Goal: Transaction & Acquisition: Download file/media

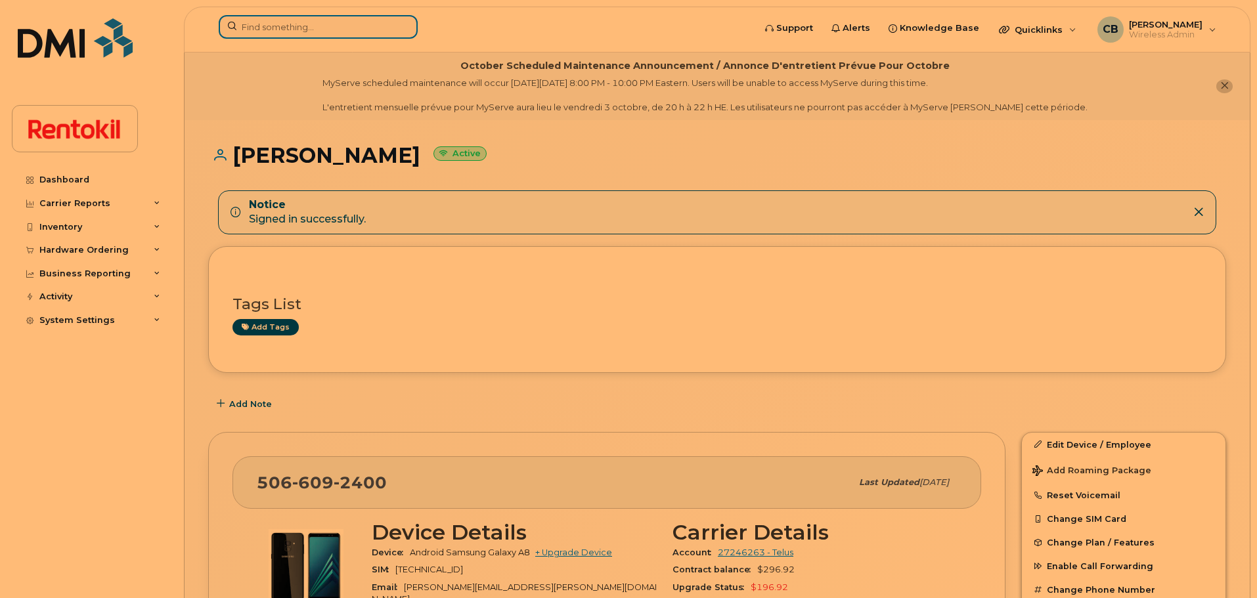
click at [287, 27] on input at bounding box center [318, 27] width 199 height 24
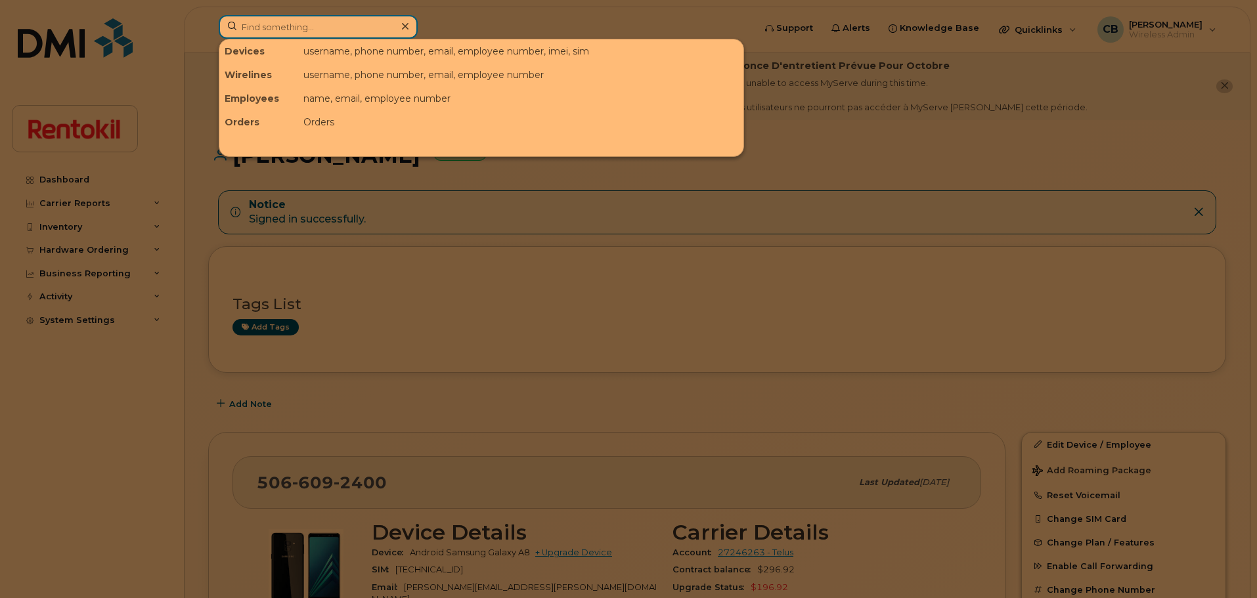
paste input "519.617.1585"
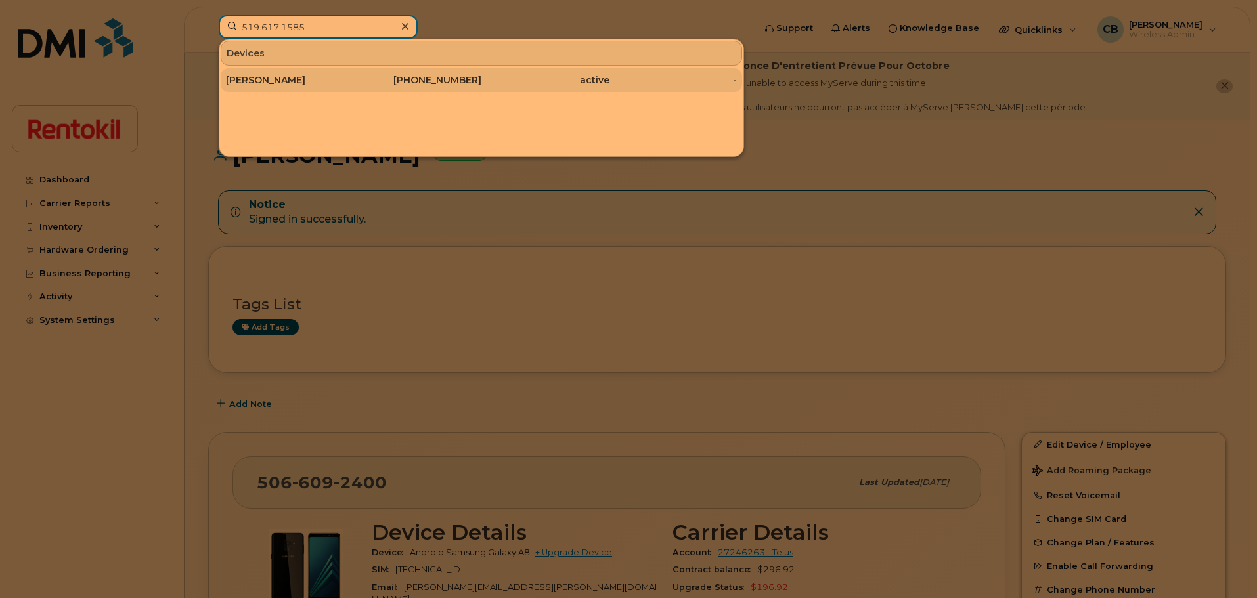
type input "519.617.1585"
click at [297, 81] on div "[PERSON_NAME]" at bounding box center [290, 80] width 128 height 13
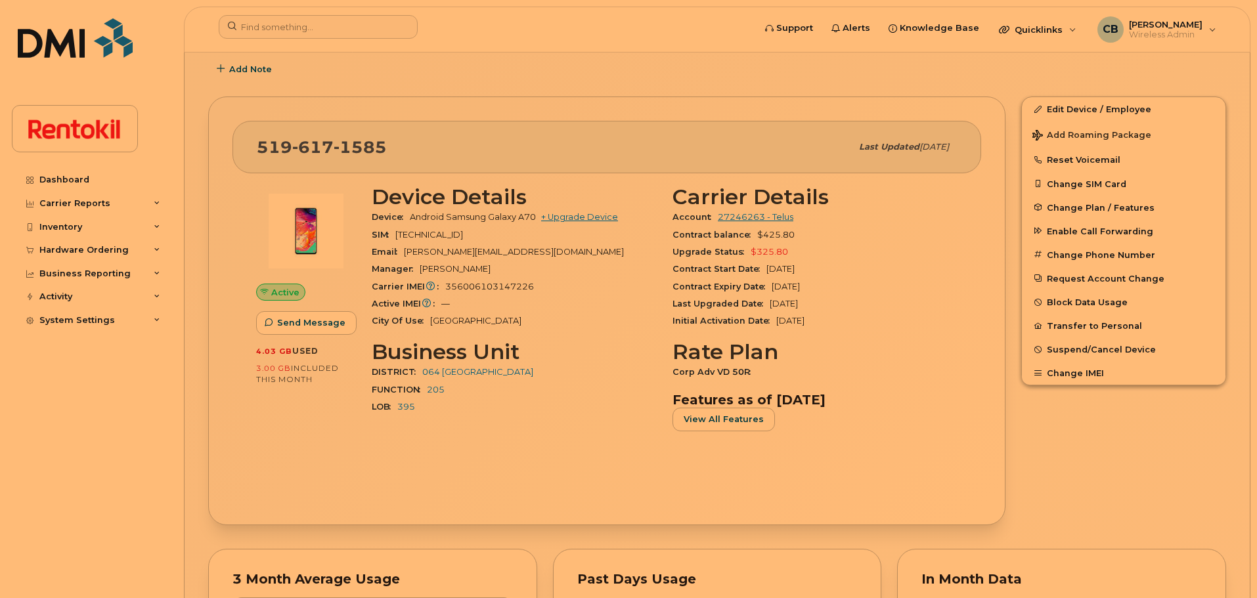
scroll to position [696, 0]
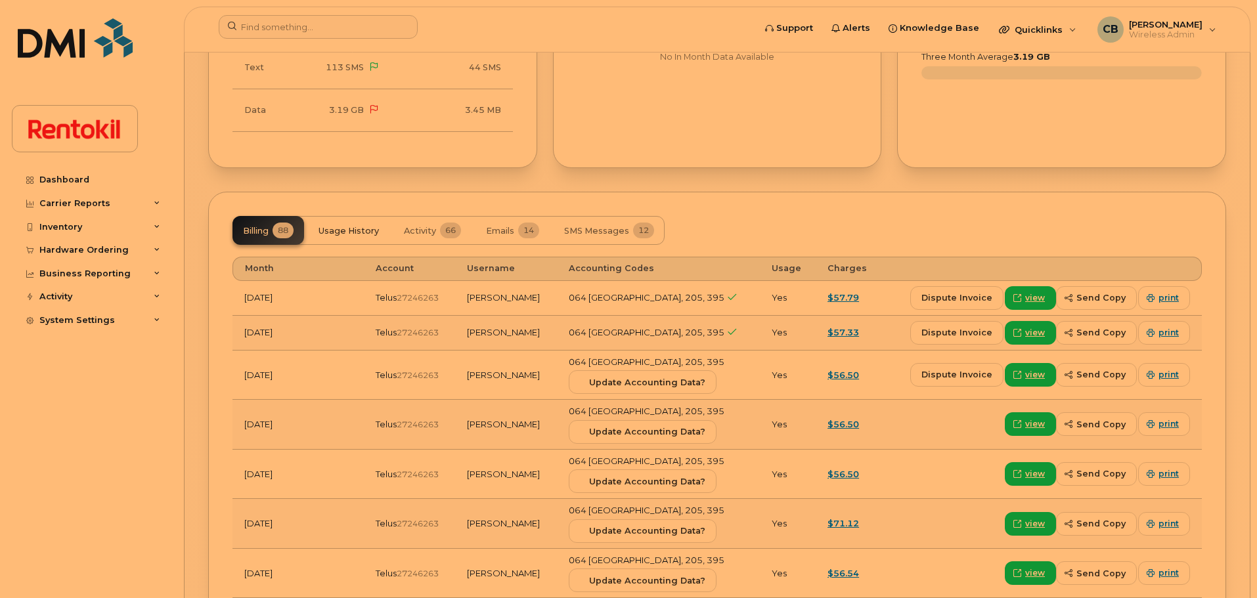
click at [352, 234] on span "Usage History" at bounding box center [348, 231] width 60 height 11
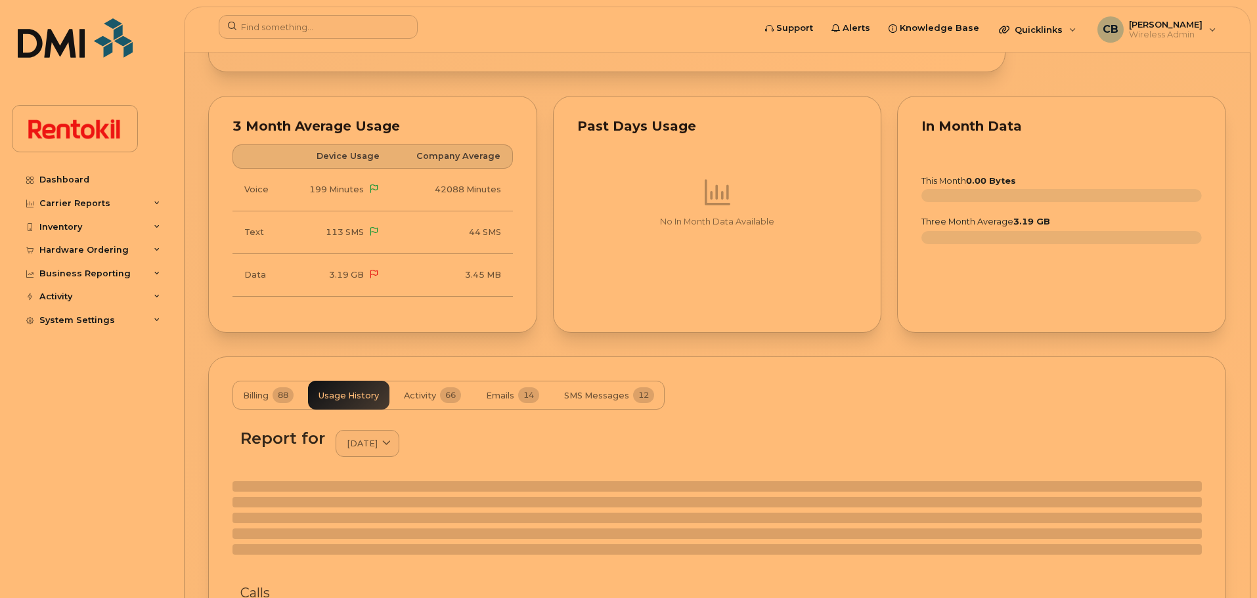
scroll to position [1046, 0]
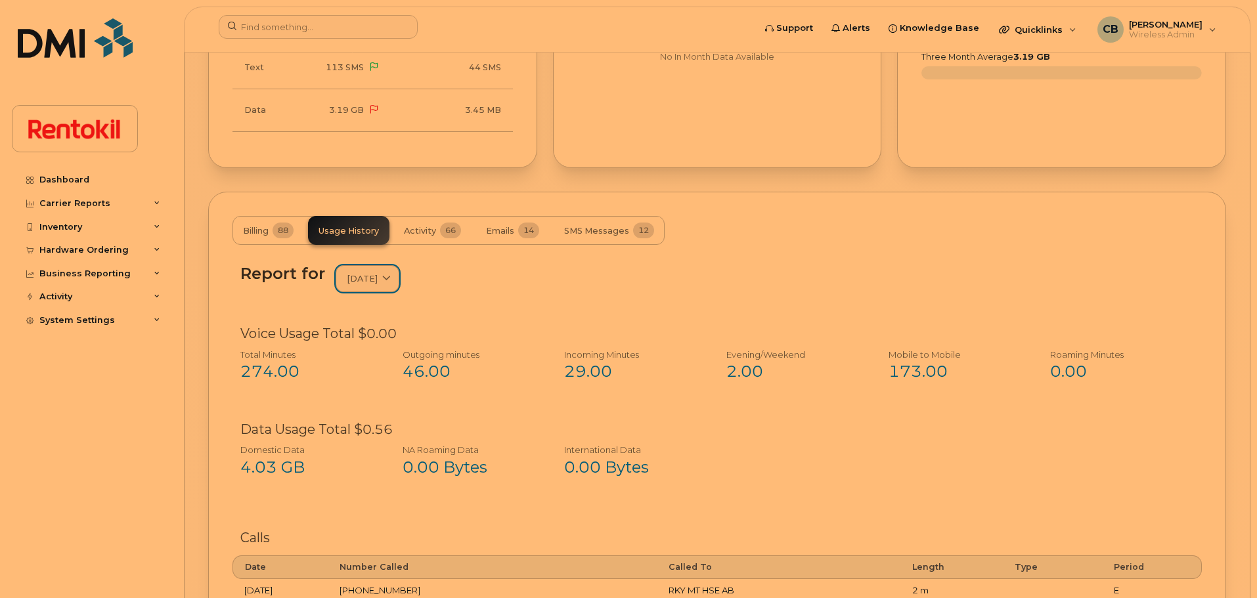
click at [393, 278] on span at bounding box center [386, 278] width 12 height 12
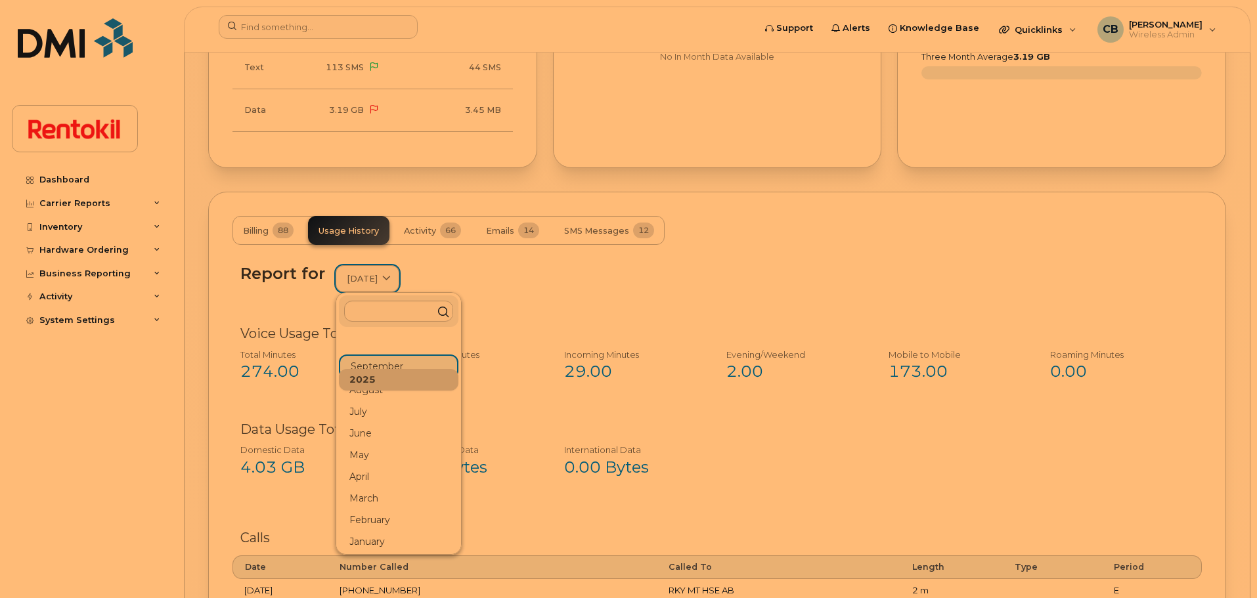
click at [393, 278] on span at bounding box center [386, 278] width 12 height 12
click at [523, 274] on div "Report for September 2025 2025 September August July June May April March Febru…" at bounding box center [716, 279] width 953 height 28
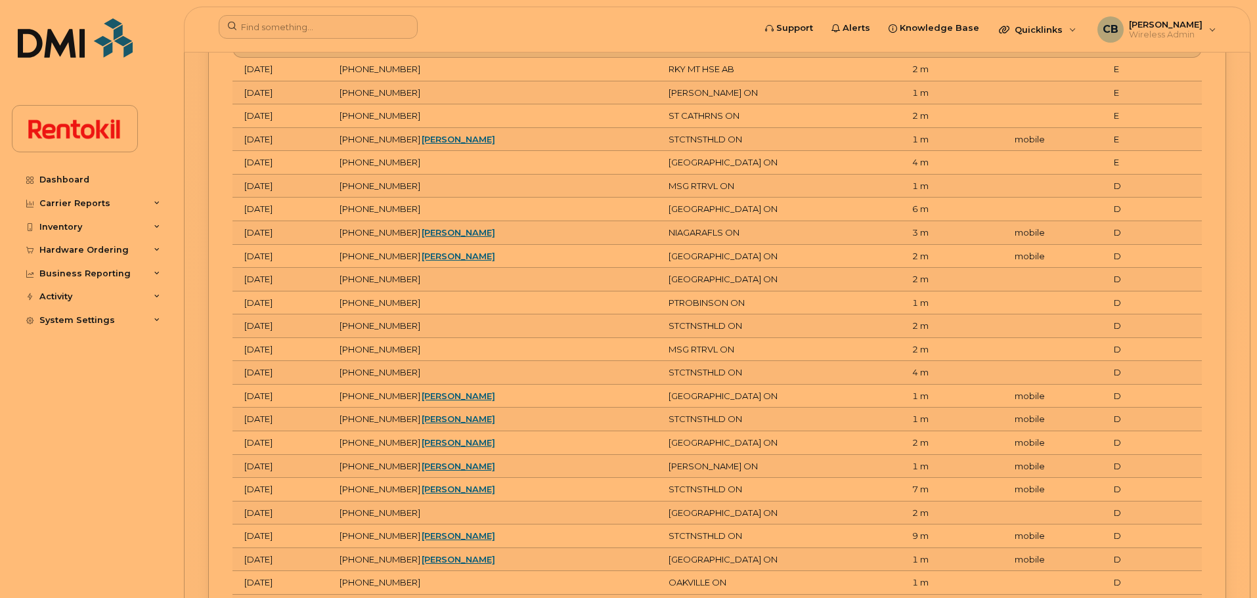
scroll to position [1205, 0]
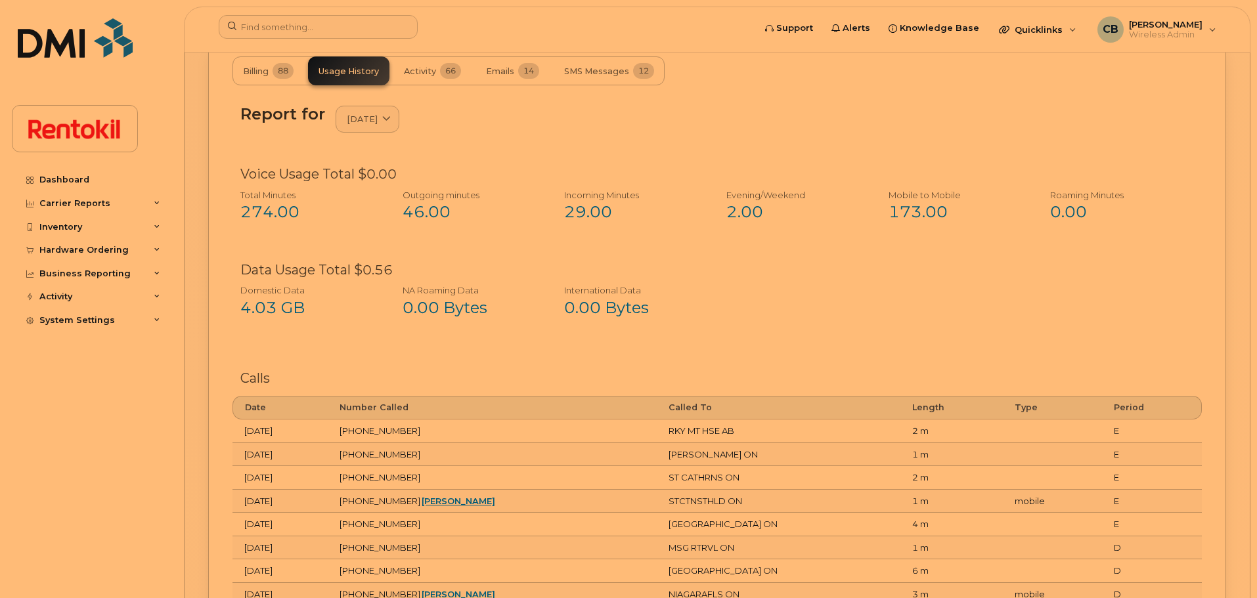
click at [272, 214] on div "274.00" at bounding box center [306, 212] width 133 height 22
click at [598, 68] on span "SMS Messages" at bounding box center [596, 71] width 65 height 11
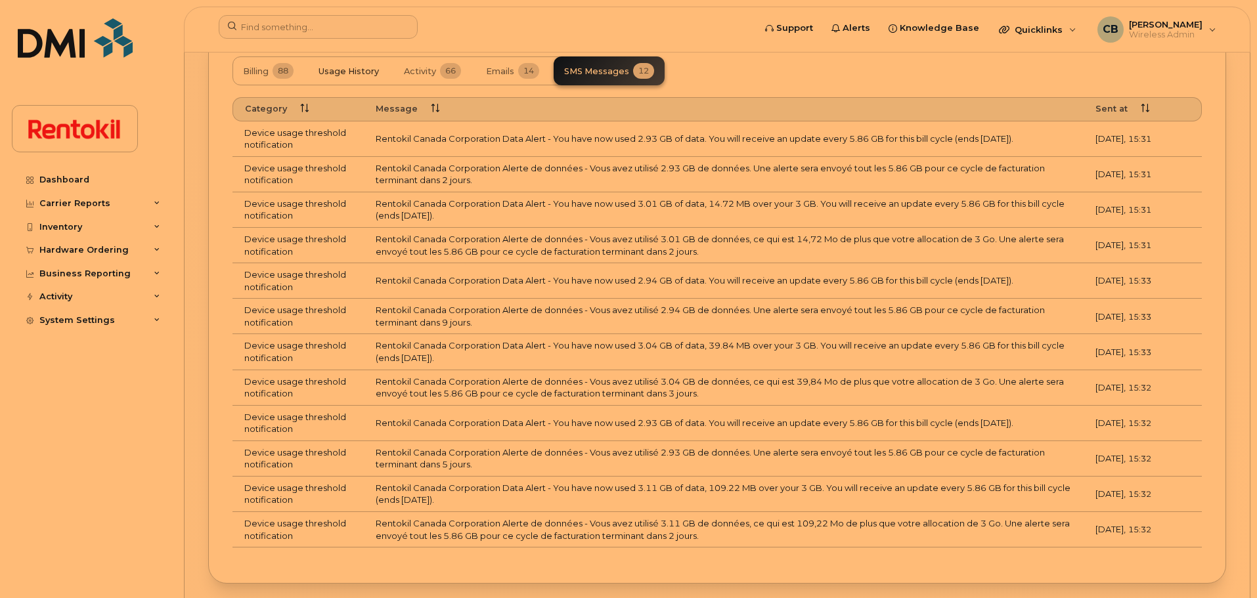
click at [331, 72] on span "Usage History" at bounding box center [348, 71] width 60 height 11
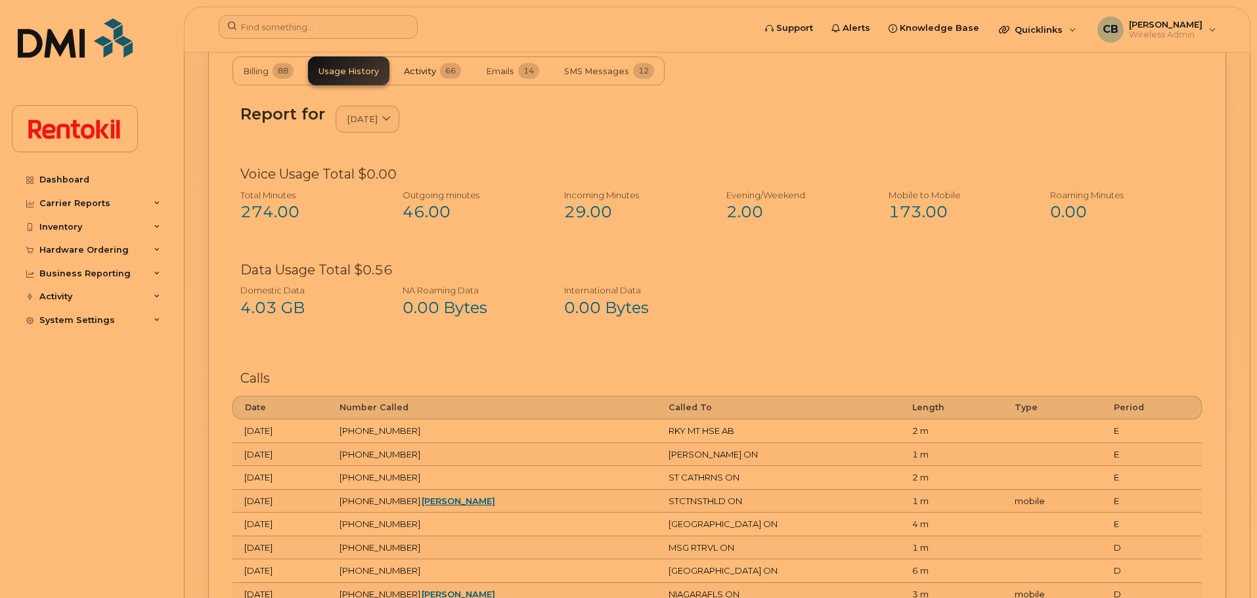
click at [426, 77] on span "Activity" at bounding box center [420, 71] width 32 height 11
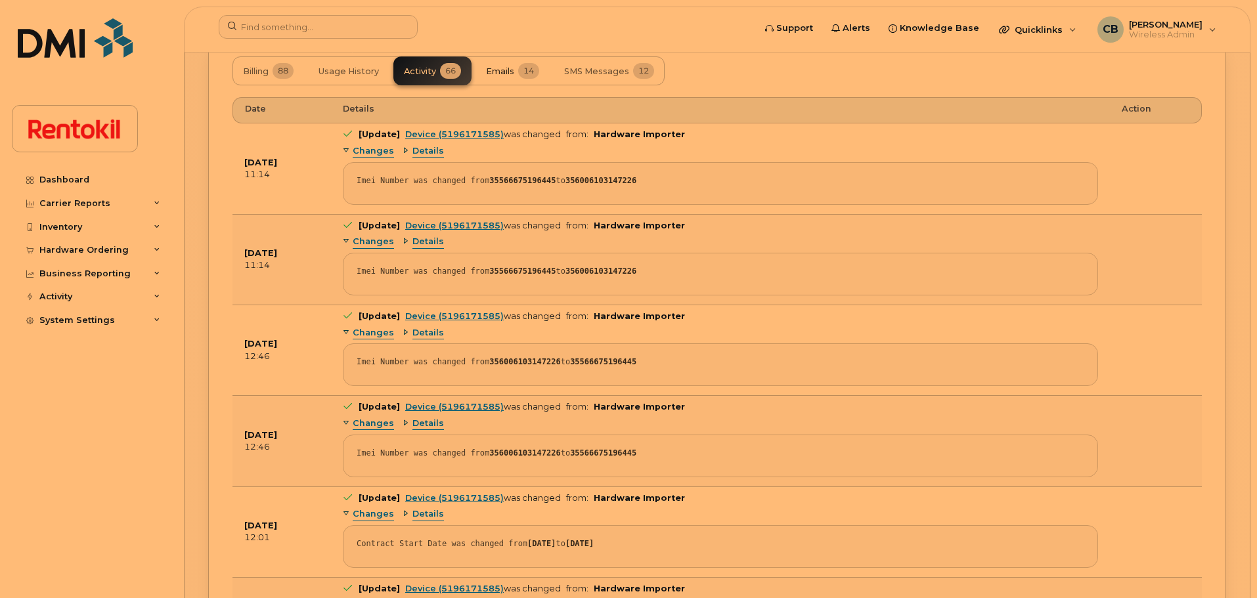
click at [503, 74] on span "Emails" at bounding box center [500, 71] width 28 height 11
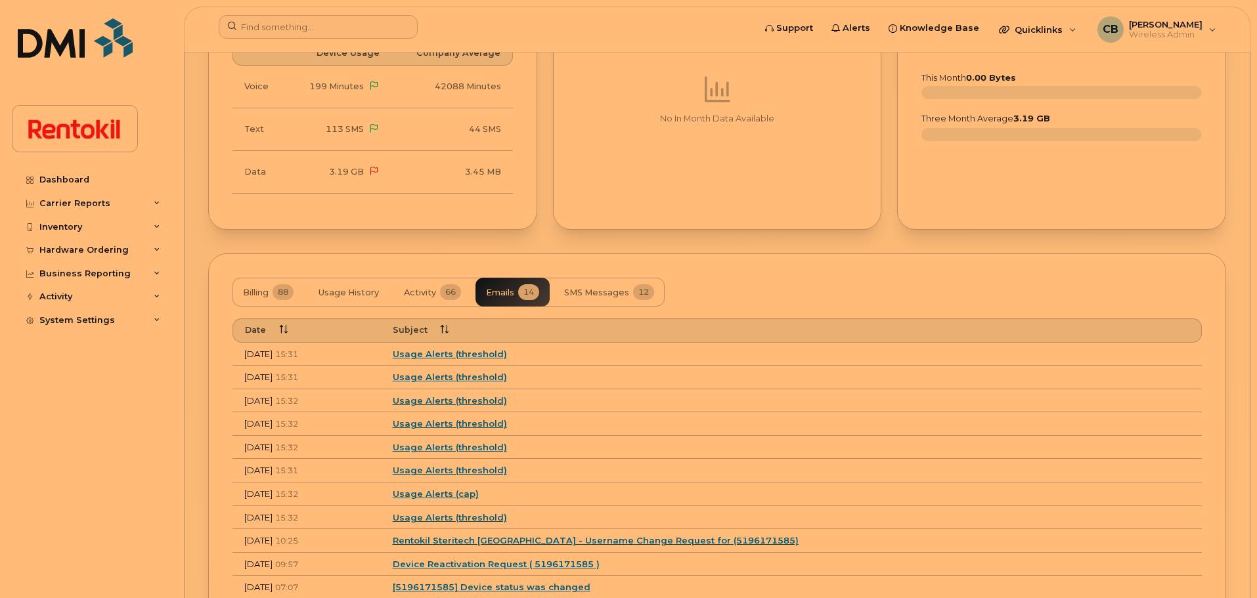
scroll to position [1158, 0]
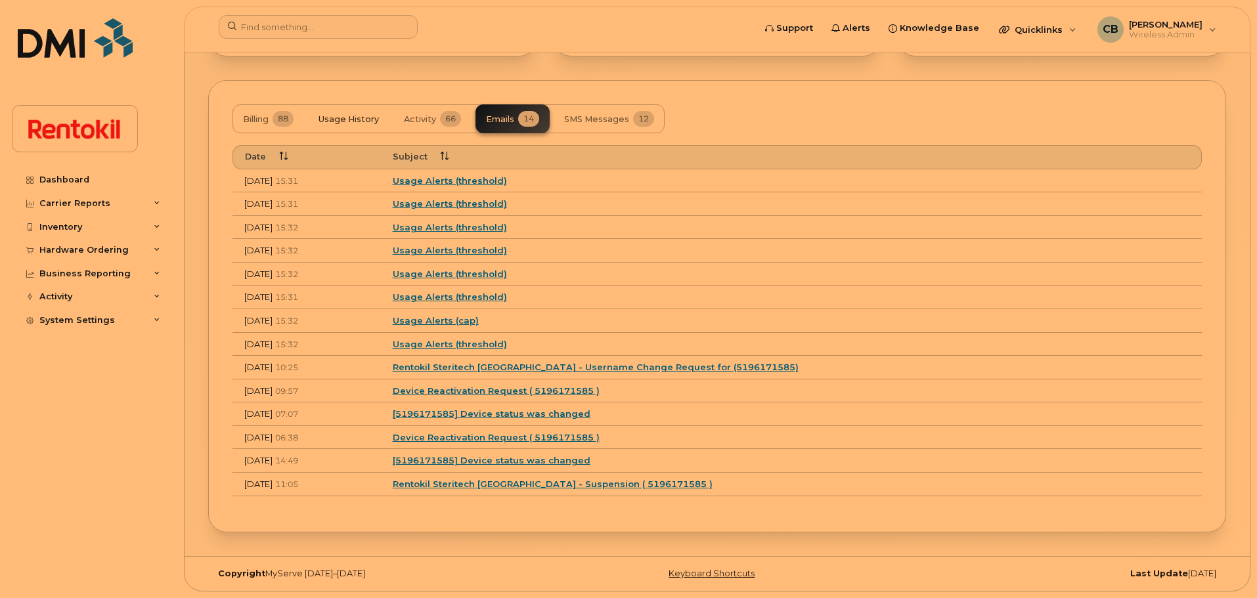
click at [368, 119] on span "Usage History" at bounding box center [348, 119] width 60 height 11
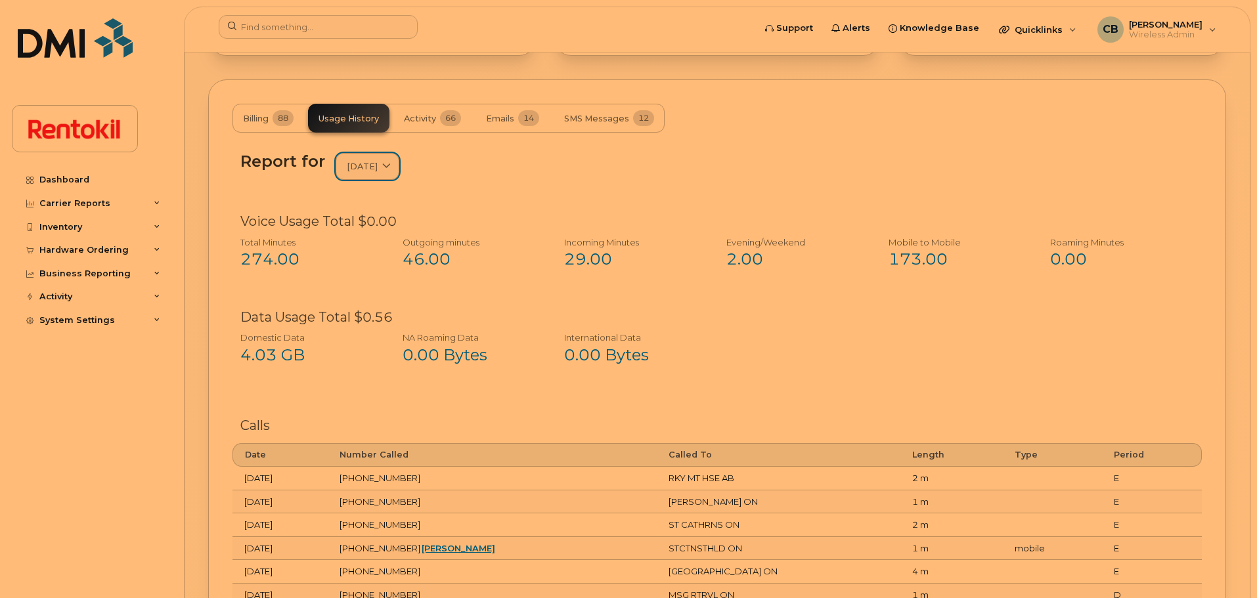
click at [378, 165] on span "September 2025" at bounding box center [362, 166] width 31 height 12
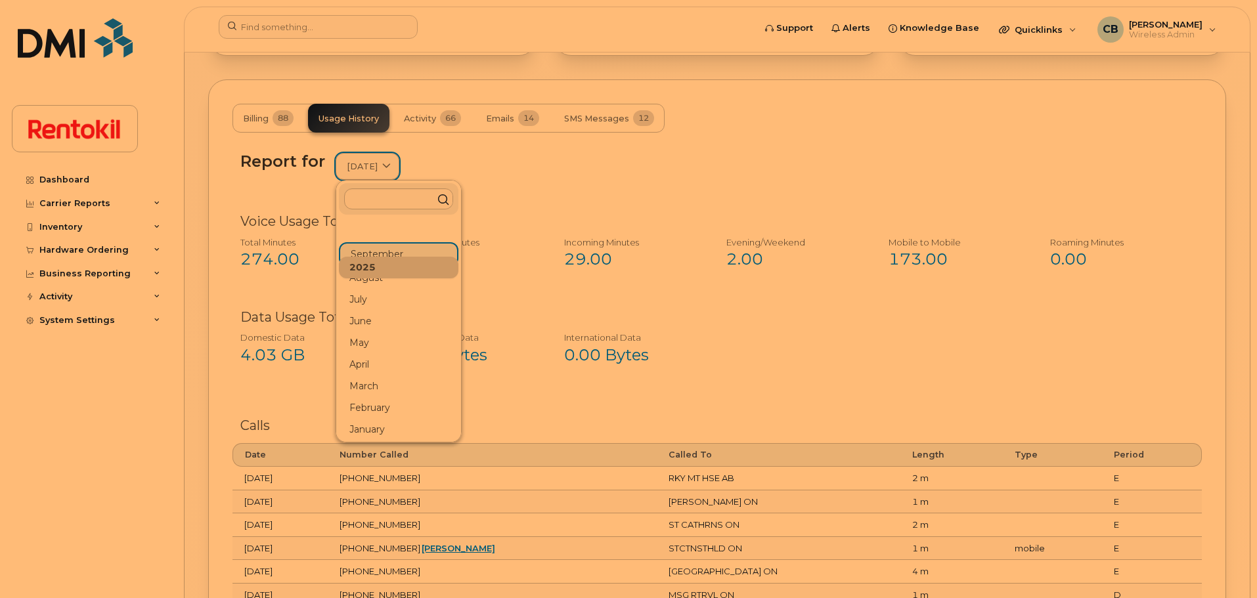
click at [378, 165] on span "September 2025" at bounding box center [362, 166] width 31 height 12
click at [537, 167] on div "Report for September 2025 2025 September August July June May April March Febru…" at bounding box center [716, 166] width 953 height 28
click at [399, 171] on link "September 2025" at bounding box center [367, 166] width 64 height 27
click at [561, 183] on div "Report for September 2025 2025 September August July June May April March Febru…" at bounding box center [716, 174] width 969 height 60
click at [508, 312] on div "Data Usage Total $0.56" at bounding box center [716, 317] width 953 height 19
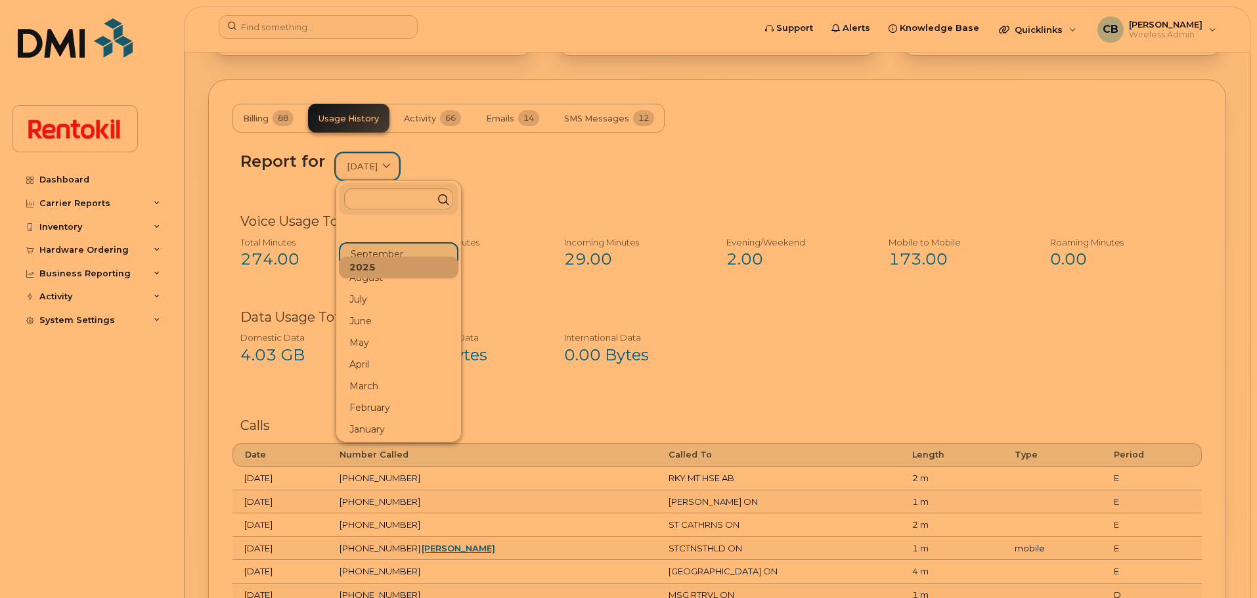
click at [399, 167] on link "September 2025" at bounding box center [367, 166] width 64 height 27
click at [563, 166] on div "Report for September 2025 2025 September August July June May April March Febru…" at bounding box center [716, 166] width 953 height 28
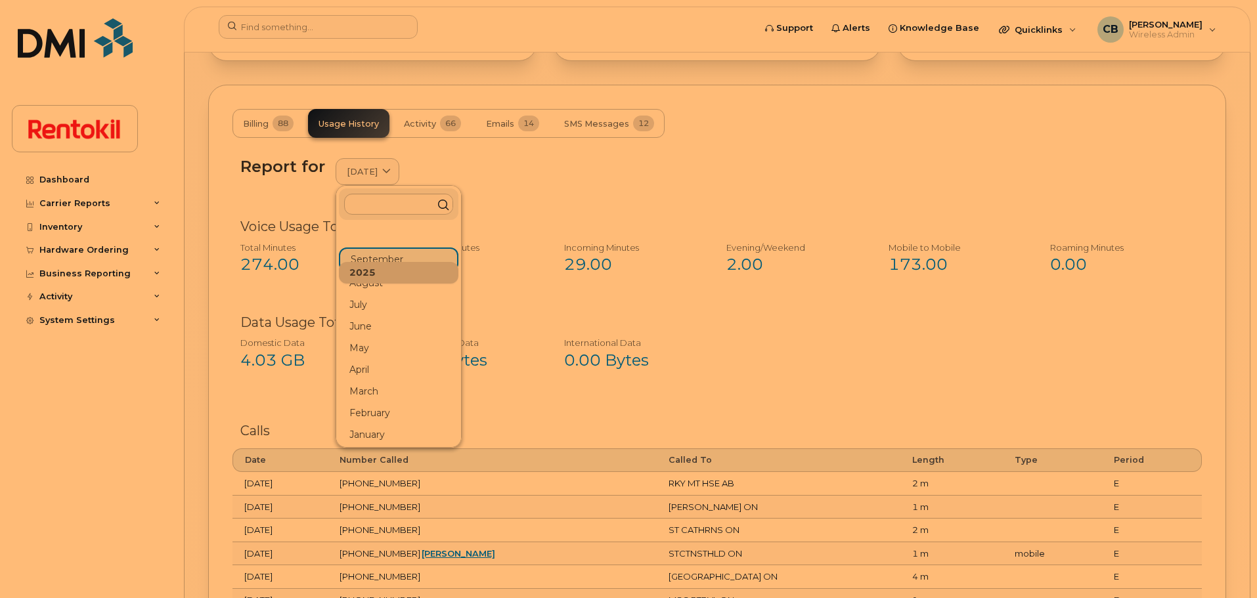
scroll to position [900, 0]
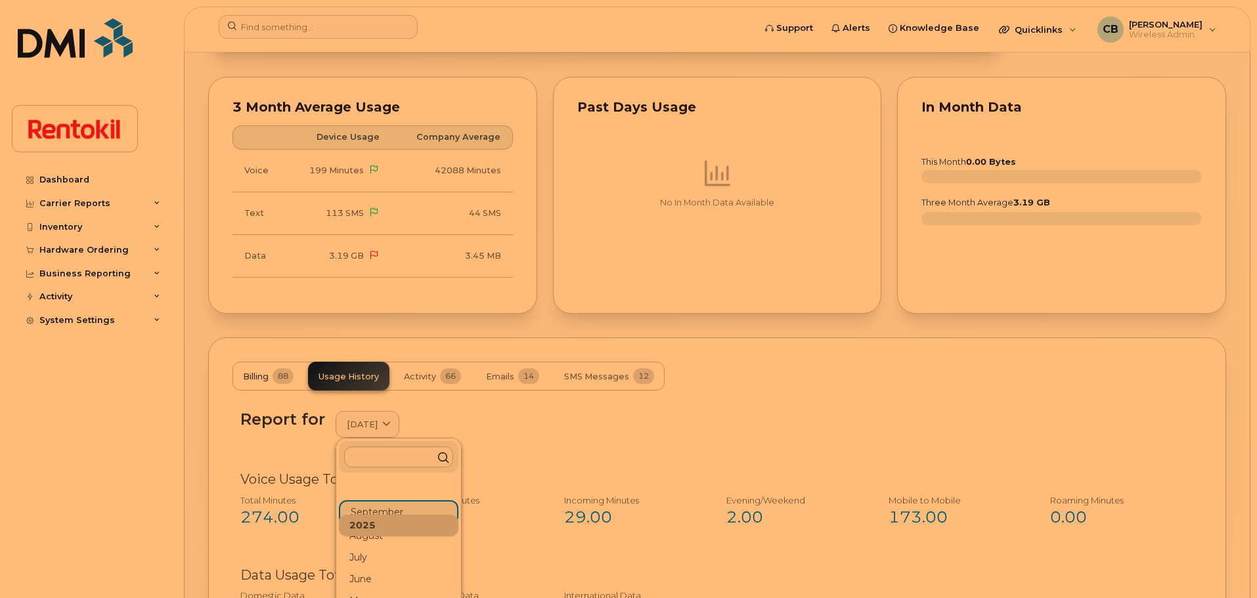
click at [268, 378] on span "Billing" at bounding box center [256, 377] width 26 height 11
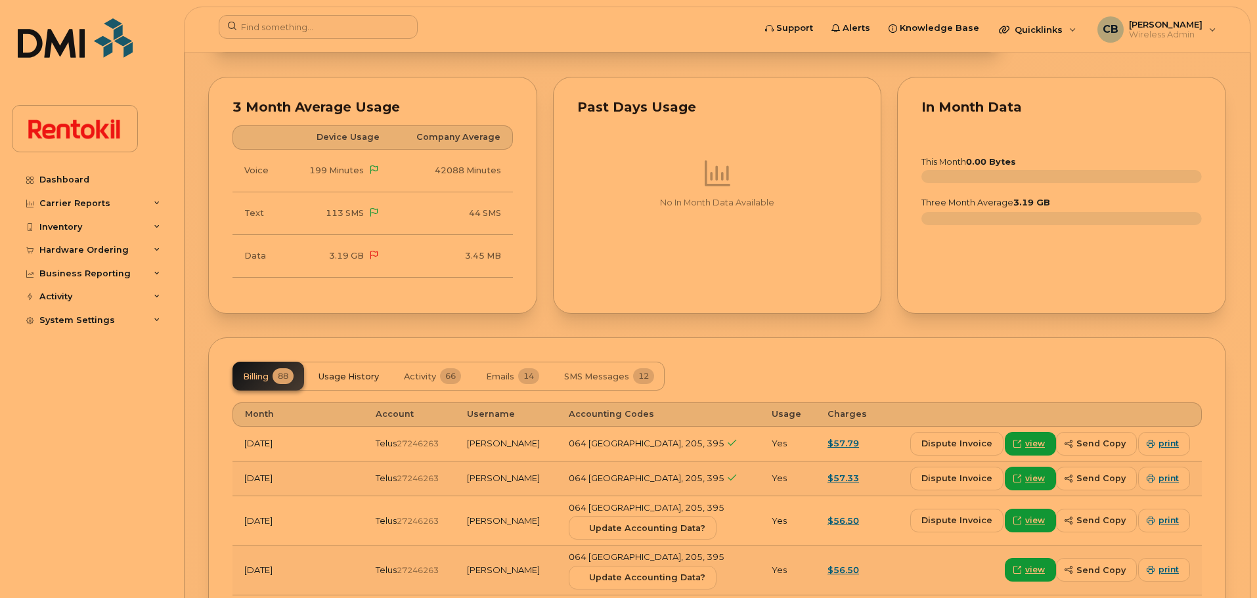
click at [356, 378] on span "Usage History" at bounding box center [348, 377] width 60 height 11
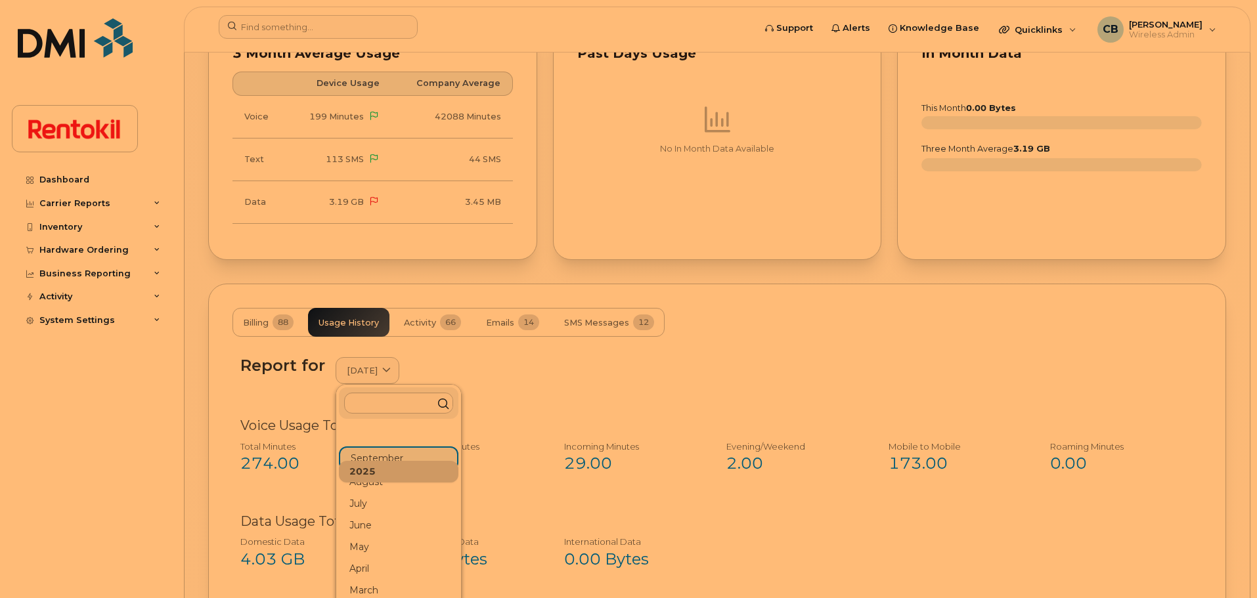
scroll to position [959, 0]
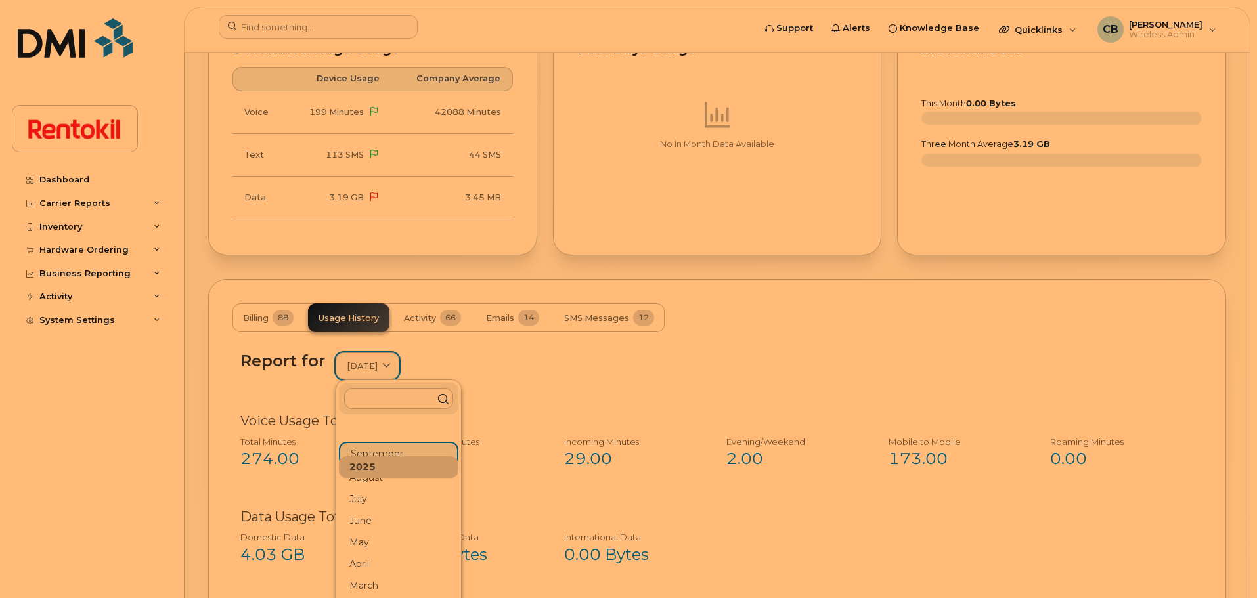
click at [393, 372] on span at bounding box center [386, 366] width 12 height 12
drag, startPoint x: 427, startPoint y: 368, endPoint x: 382, endPoint y: 397, distance: 52.8
click at [382, 379] on div "September 2025 2025 September August July June May April March February January…" at bounding box center [367, 366] width 64 height 27
click at [382, 397] on input "text" at bounding box center [398, 398] width 109 height 21
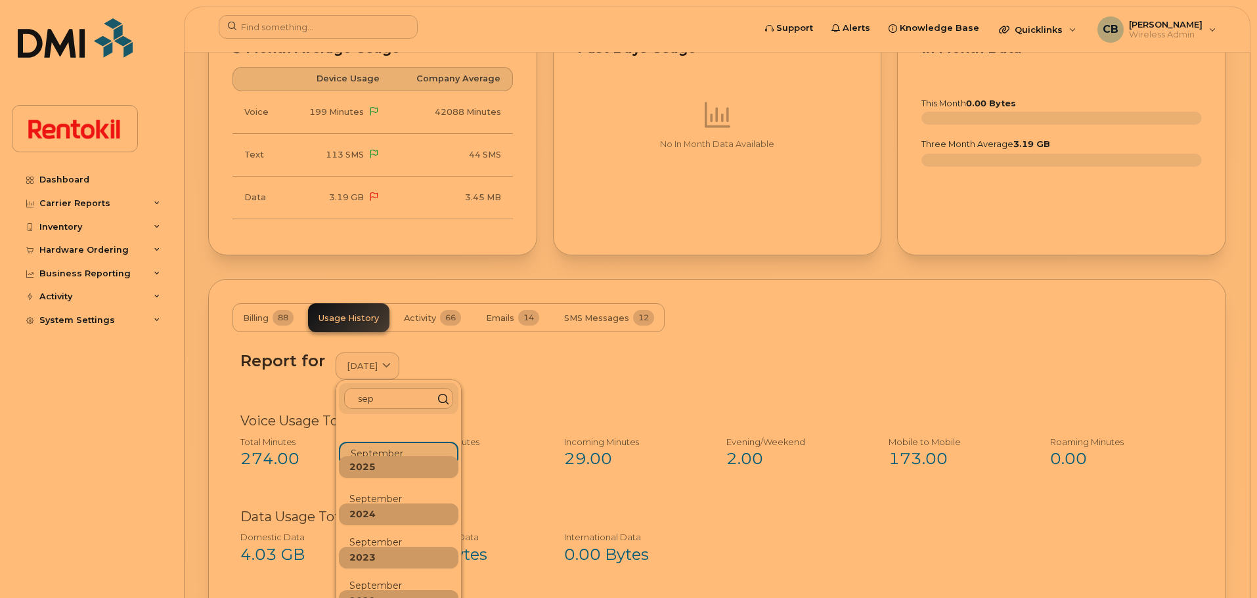
type input "sep"
click at [389, 454] on div "2025 September 2024 September 2023 September 2022 September 2021 September 2020…" at bounding box center [398, 595] width 119 height 351
click at [378, 471] on div "2025" at bounding box center [398, 467] width 119 height 22
click at [384, 502] on div "September" at bounding box center [398, 499] width 119 height 22
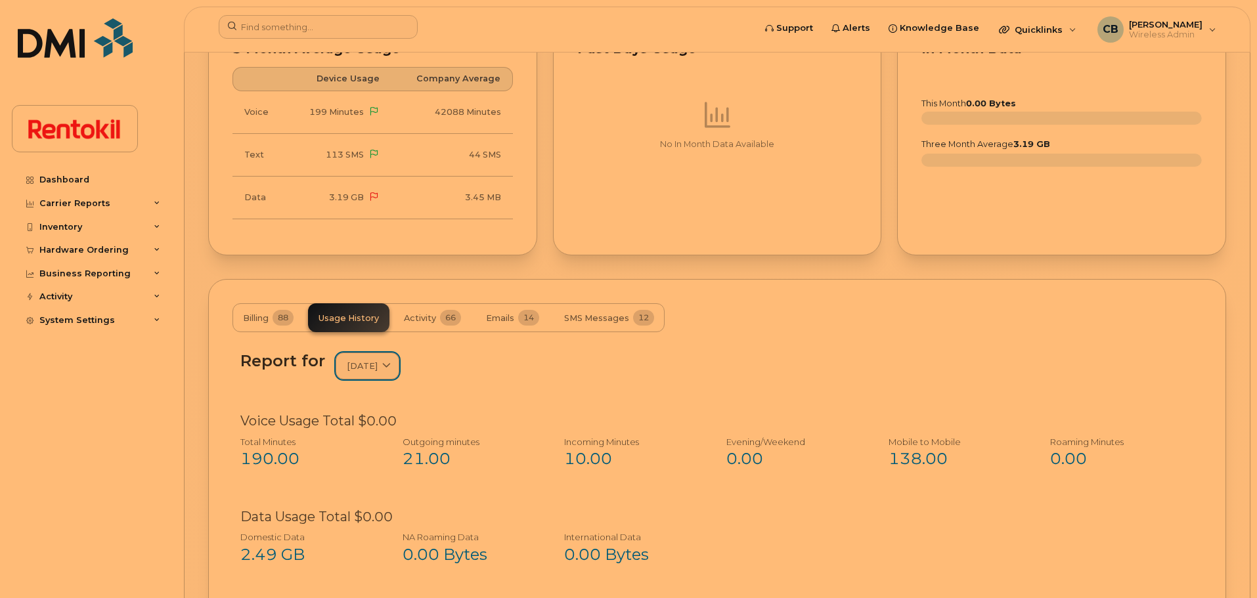
click at [393, 364] on span at bounding box center [386, 366] width 12 height 12
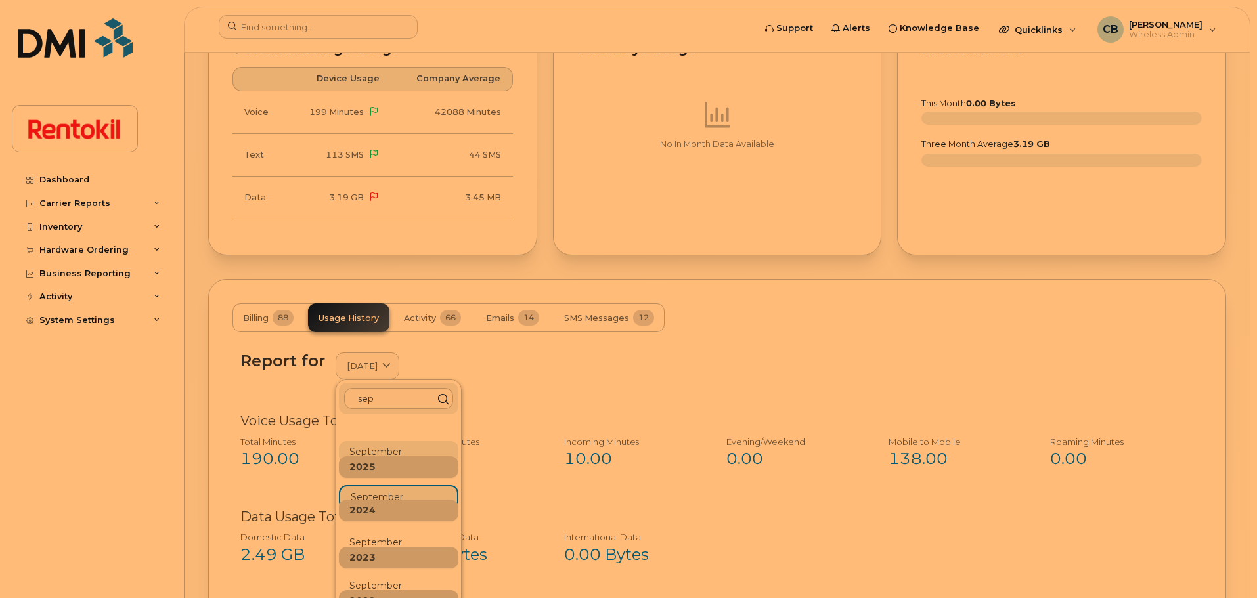
click at [376, 450] on div "September" at bounding box center [398, 452] width 119 height 22
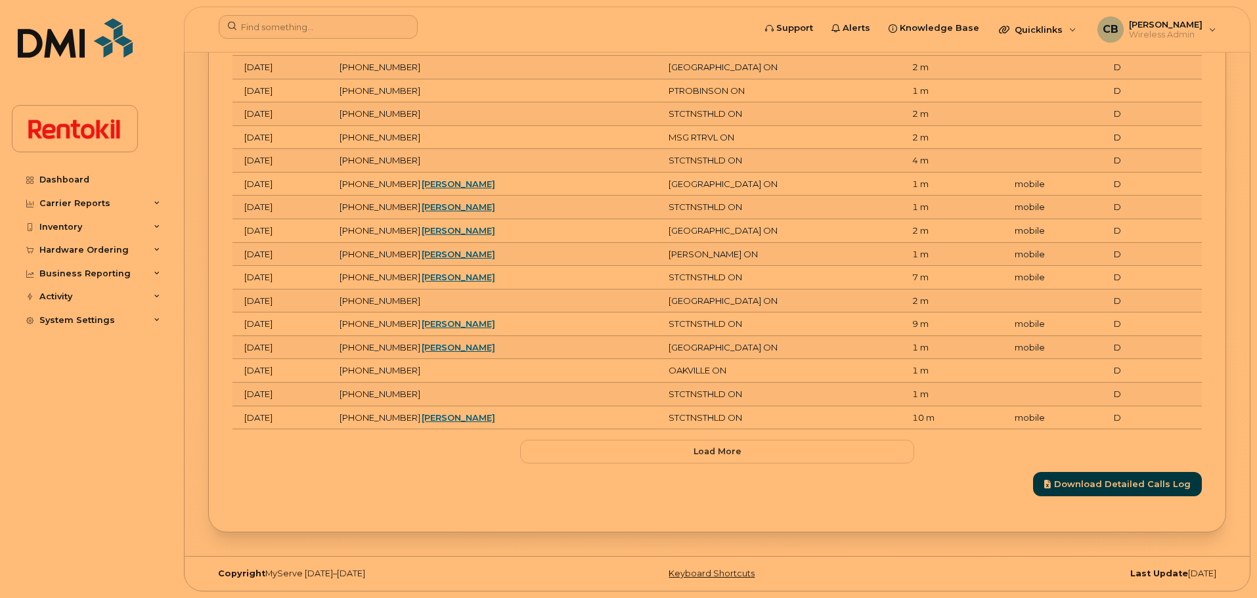
scroll to position [1781, 0]
click at [680, 448] on button "Load more" at bounding box center [717, 452] width 394 height 24
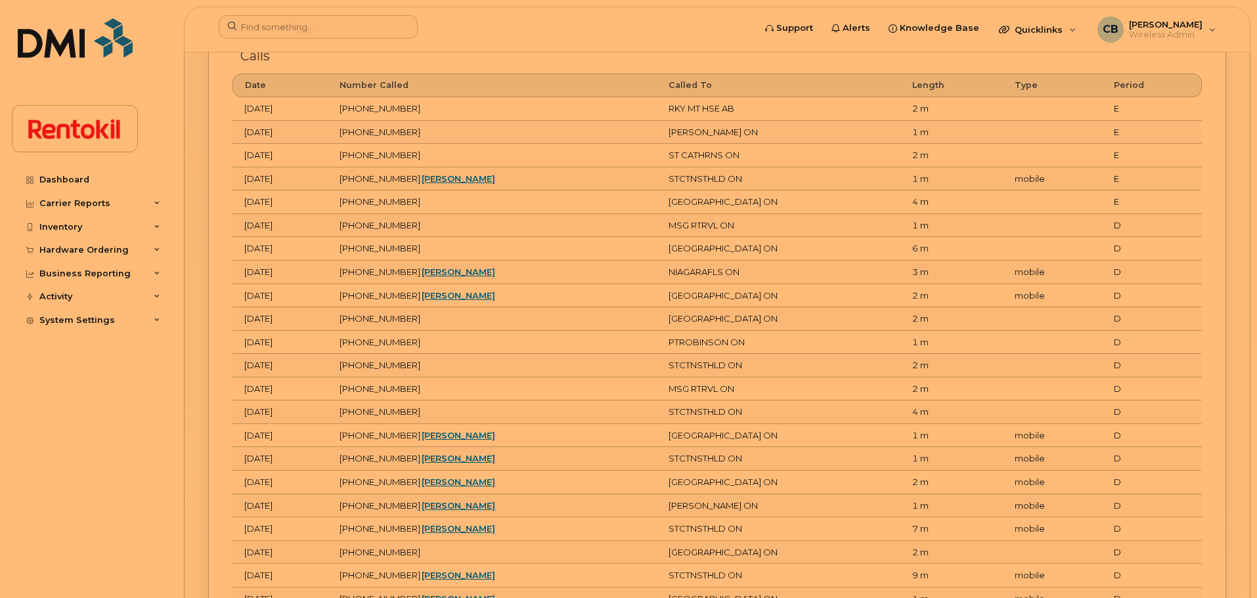
scroll to position [1090, 0]
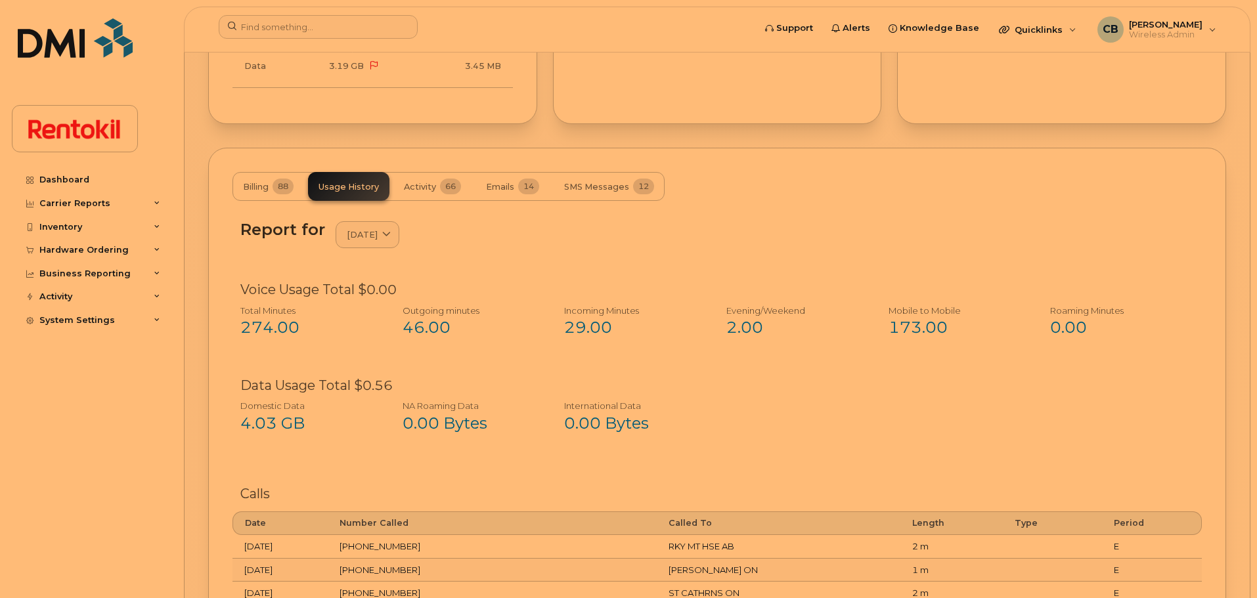
click at [264, 330] on div "274.00" at bounding box center [306, 327] width 133 height 22
click at [416, 329] on div "46.00" at bounding box center [468, 327] width 133 height 22
click at [587, 326] on div "29.00" at bounding box center [630, 327] width 133 height 22
drag, startPoint x: 743, startPoint y: 325, endPoint x: 872, endPoint y: 324, distance: 128.7
click at [744, 325] on div "2.00" at bounding box center [792, 327] width 133 height 22
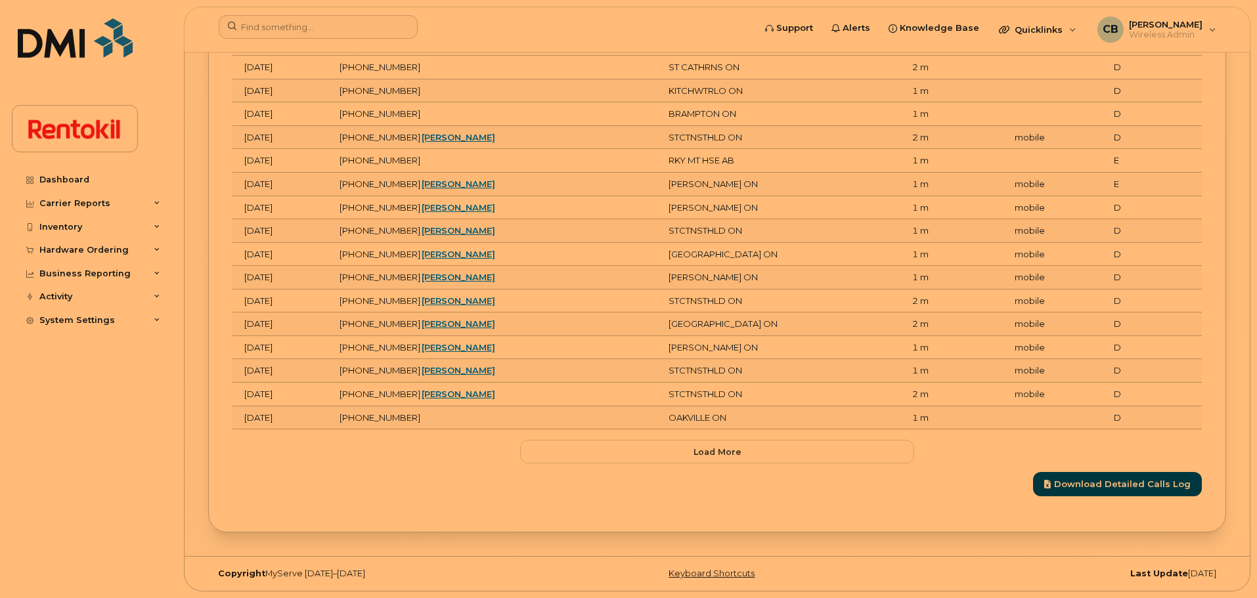
scroll to position [2364, 0]
click at [1128, 483] on link "Download Detailed Calls Log" at bounding box center [1117, 484] width 169 height 24
click at [647, 447] on button "Load more" at bounding box center [717, 452] width 394 height 24
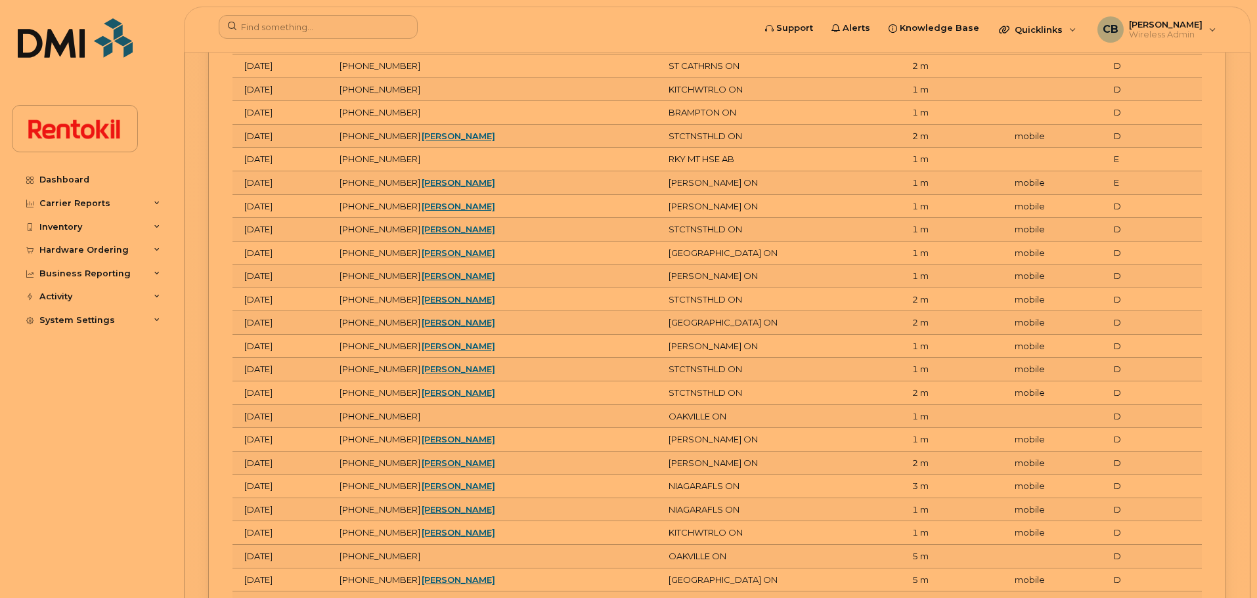
scroll to position [2948, 0]
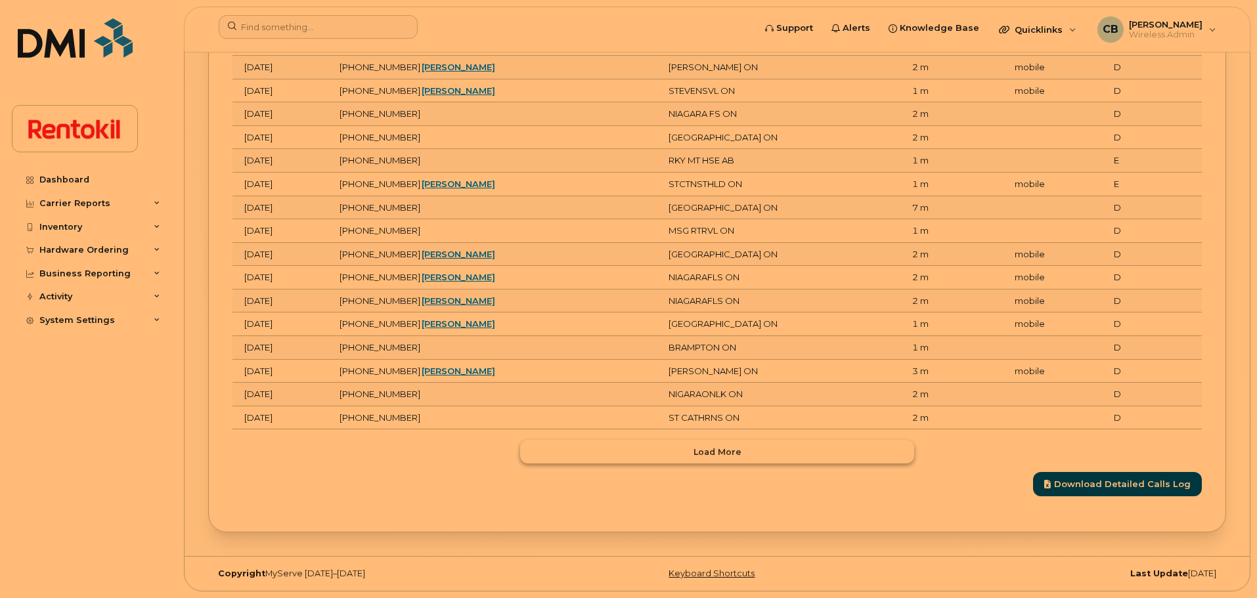
click at [672, 451] on button "Load more" at bounding box center [717, 452] width 394 height 24
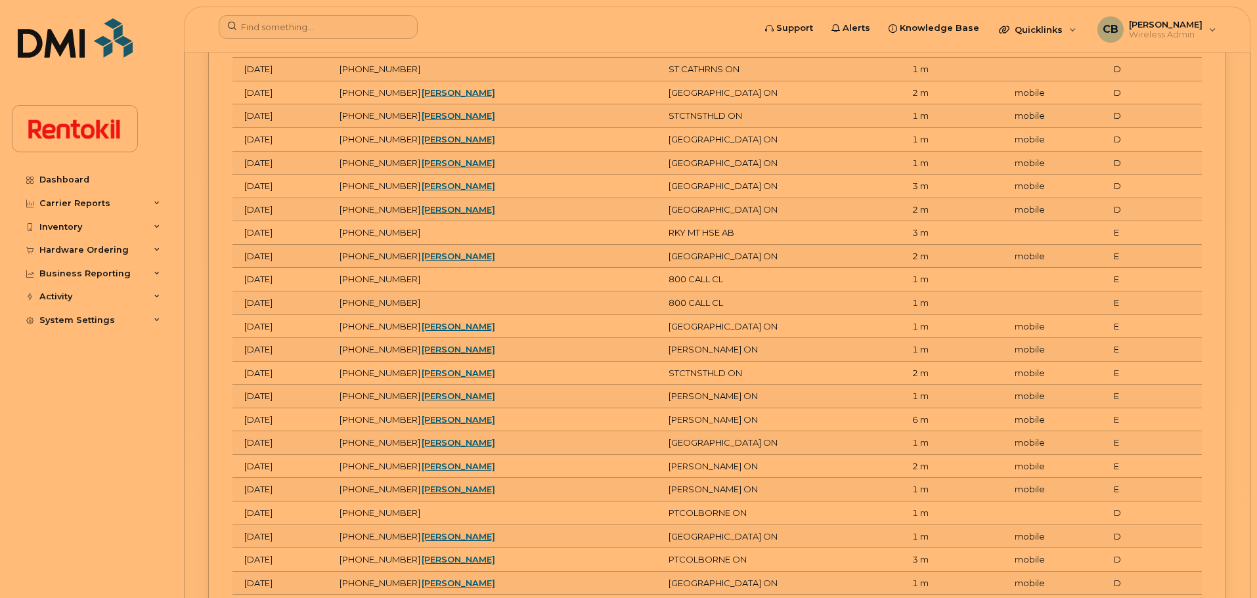
scroll to position [3532, 0]
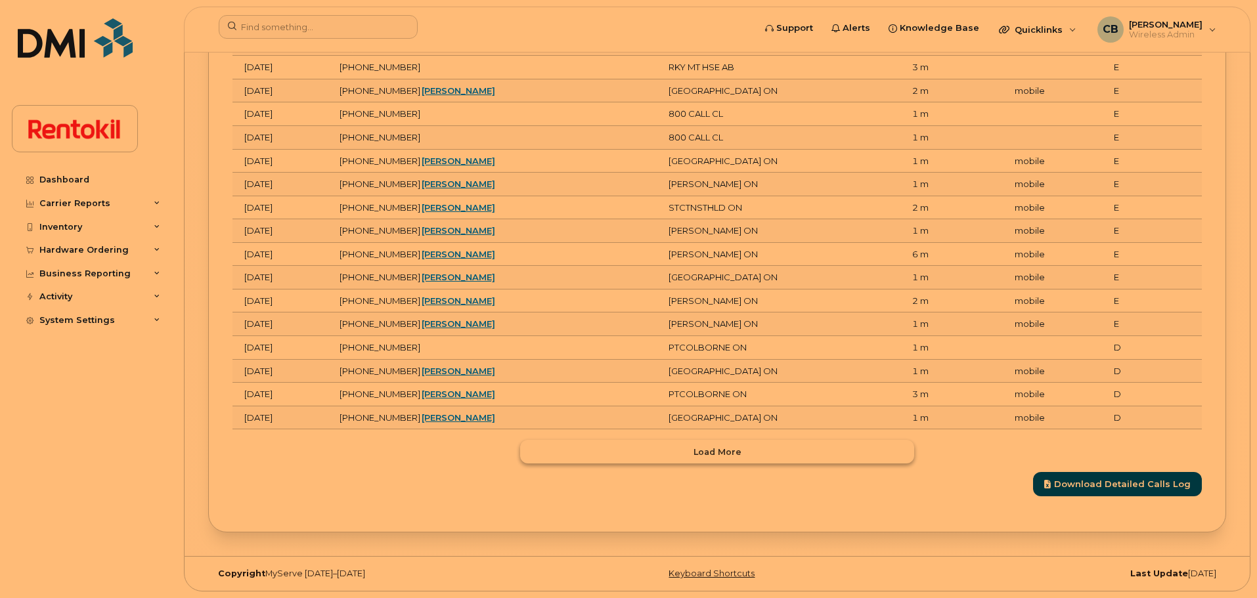
click at [697, 451] on span "Load more" at bounding box center [717, 452] width 48 height 12
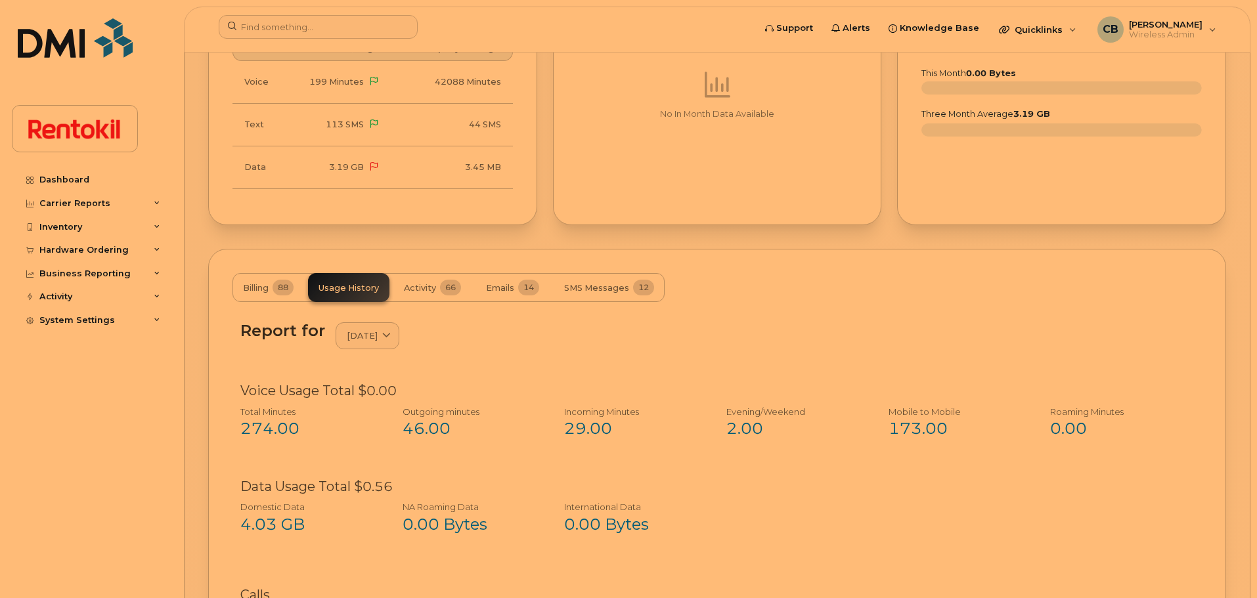
scroll to position [857, 0]
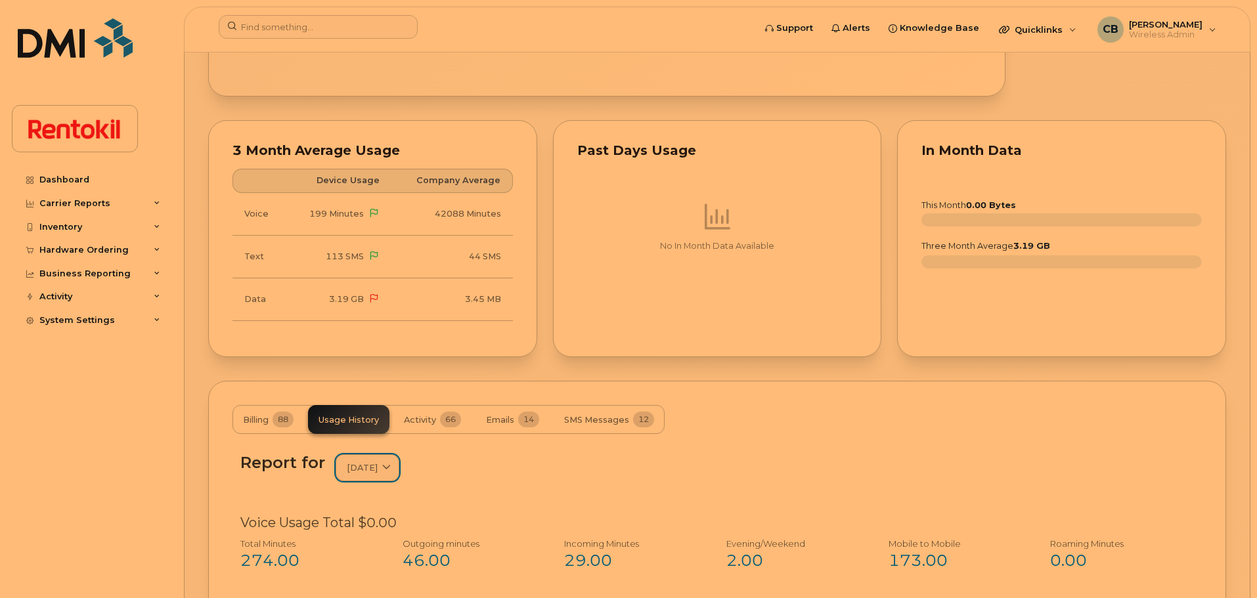
click at [378, 468] on span "September 2025" at bounding box center [362, 468] width 31 height 12
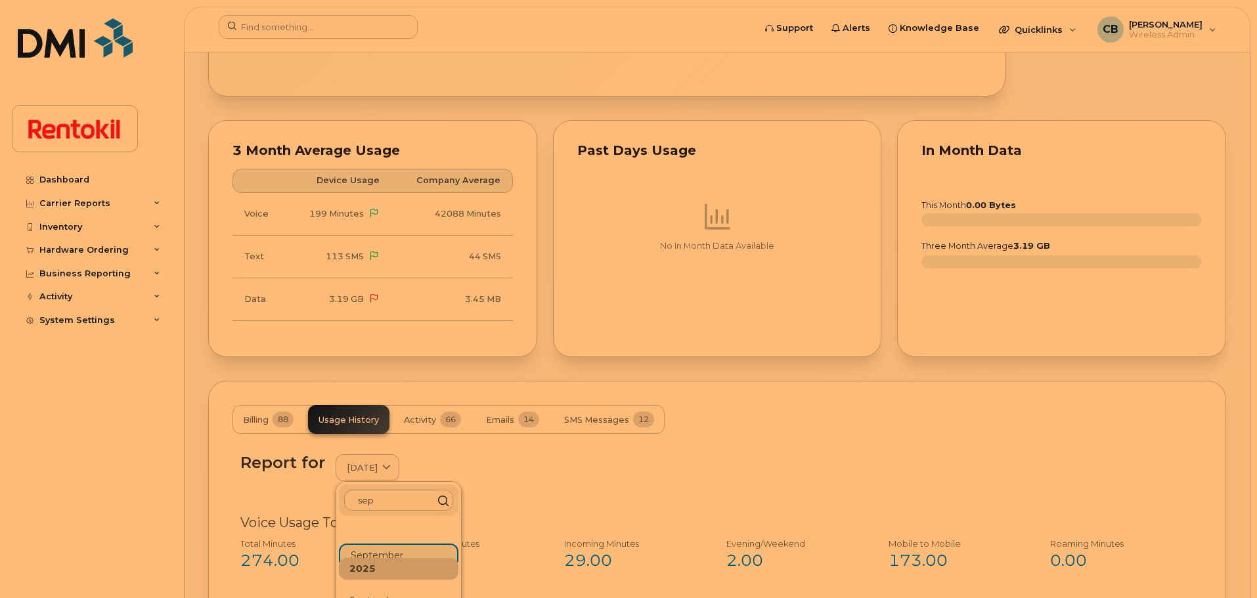
click at [506, 462] on div "Report for September 2025 sep 2025 September 2024 September 2023 September 2022…" at bounding box center [716, 468] width 953 height 28
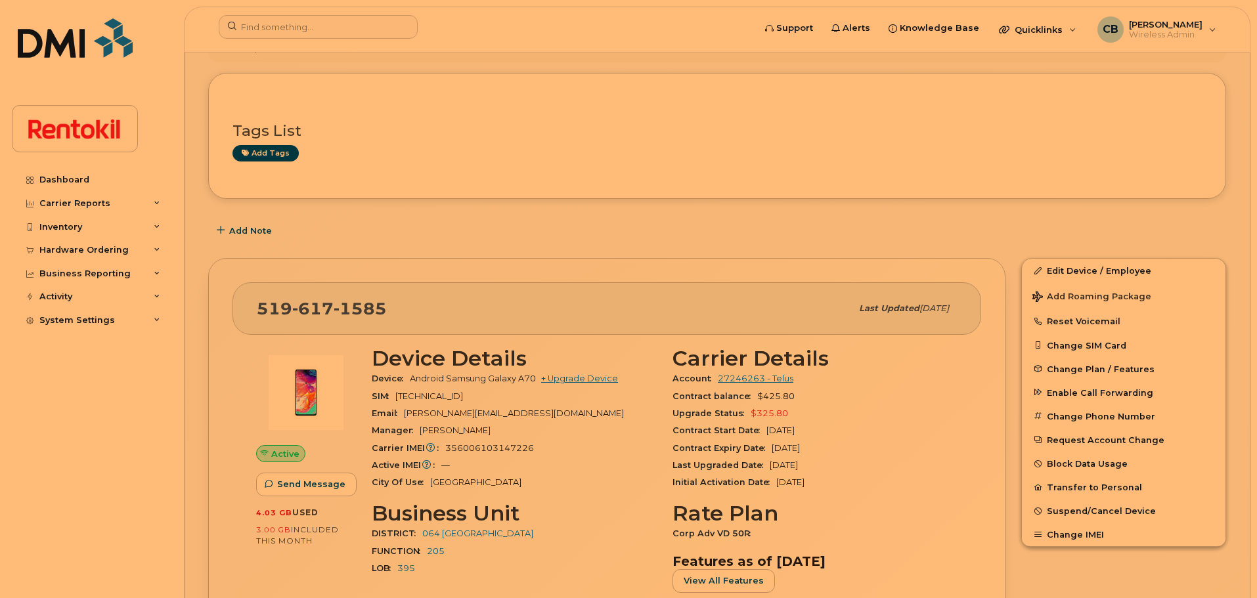
scroll to position [77, 0]
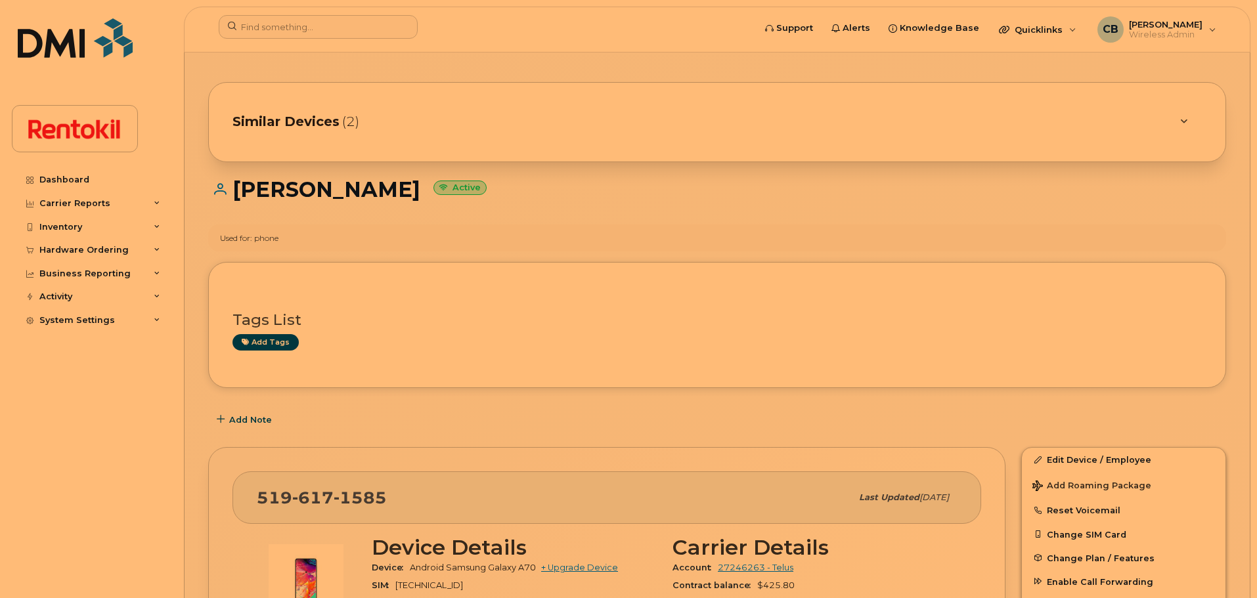
click at [336, 123] on span "Similar Devices" at bounding box center [285, 121] width 107 height 19
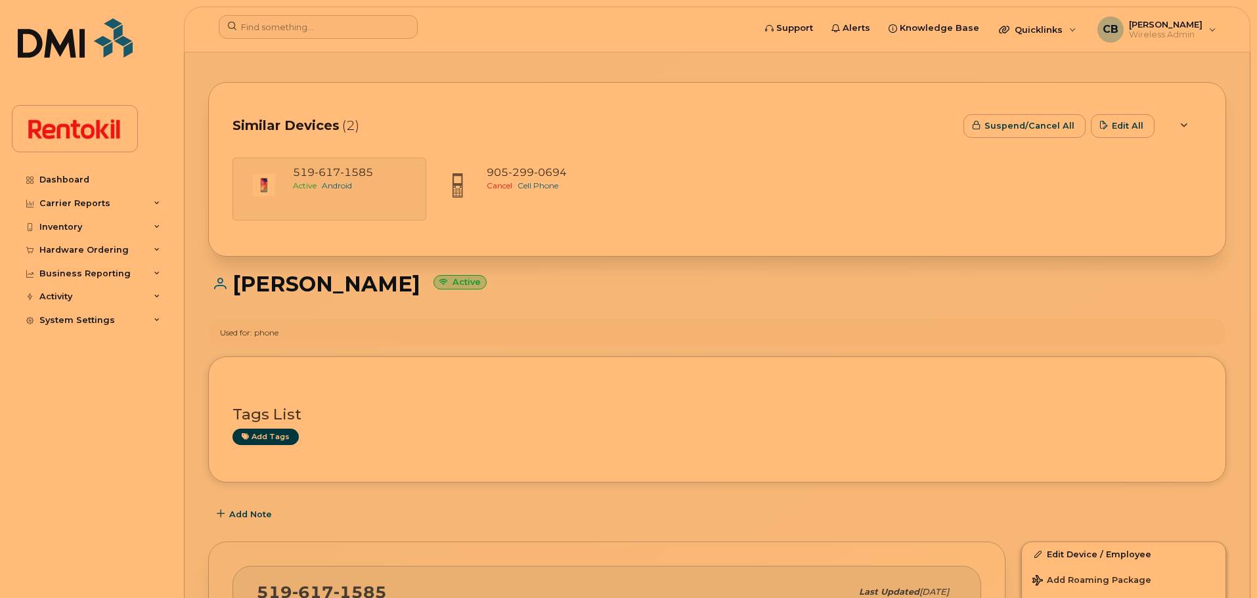
click at [336, 123] on span "Similar Devices" at bounding box center [285, 125] width 107 height 19
